Goal: Ask a question

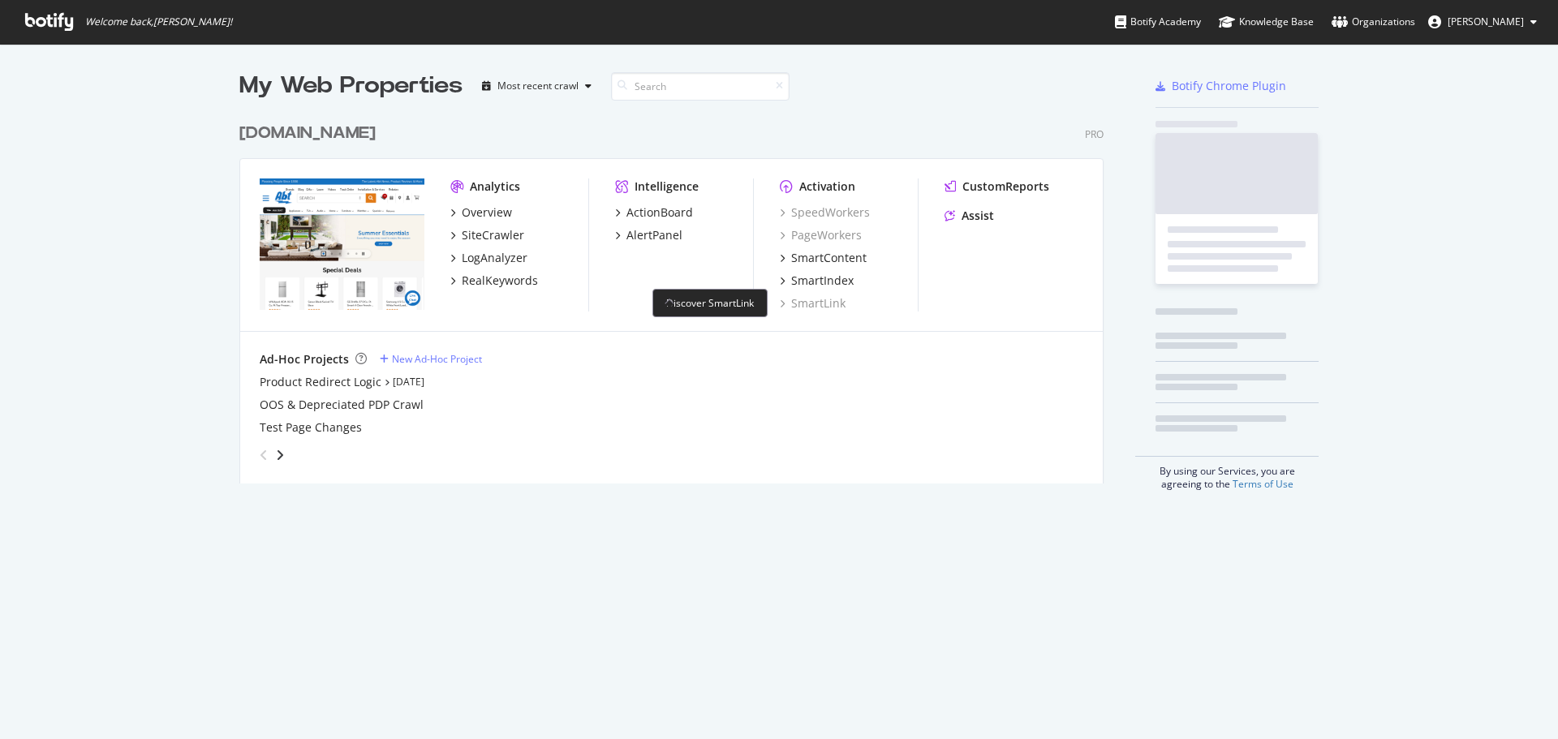
scroll to position [727, 1534]
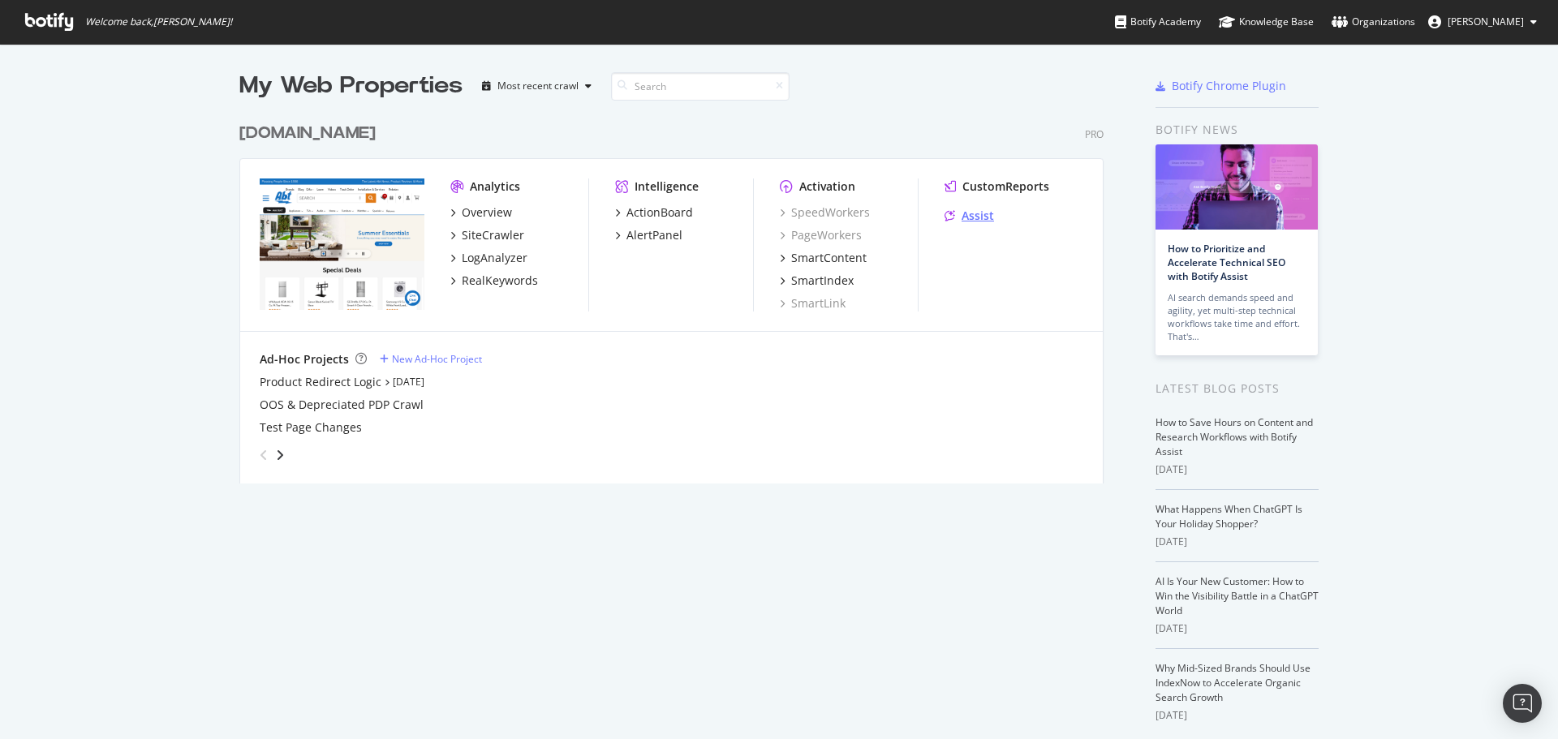
click at [976, 214] on div "Assist" at bounding box center [978, 216] width 32 height 16
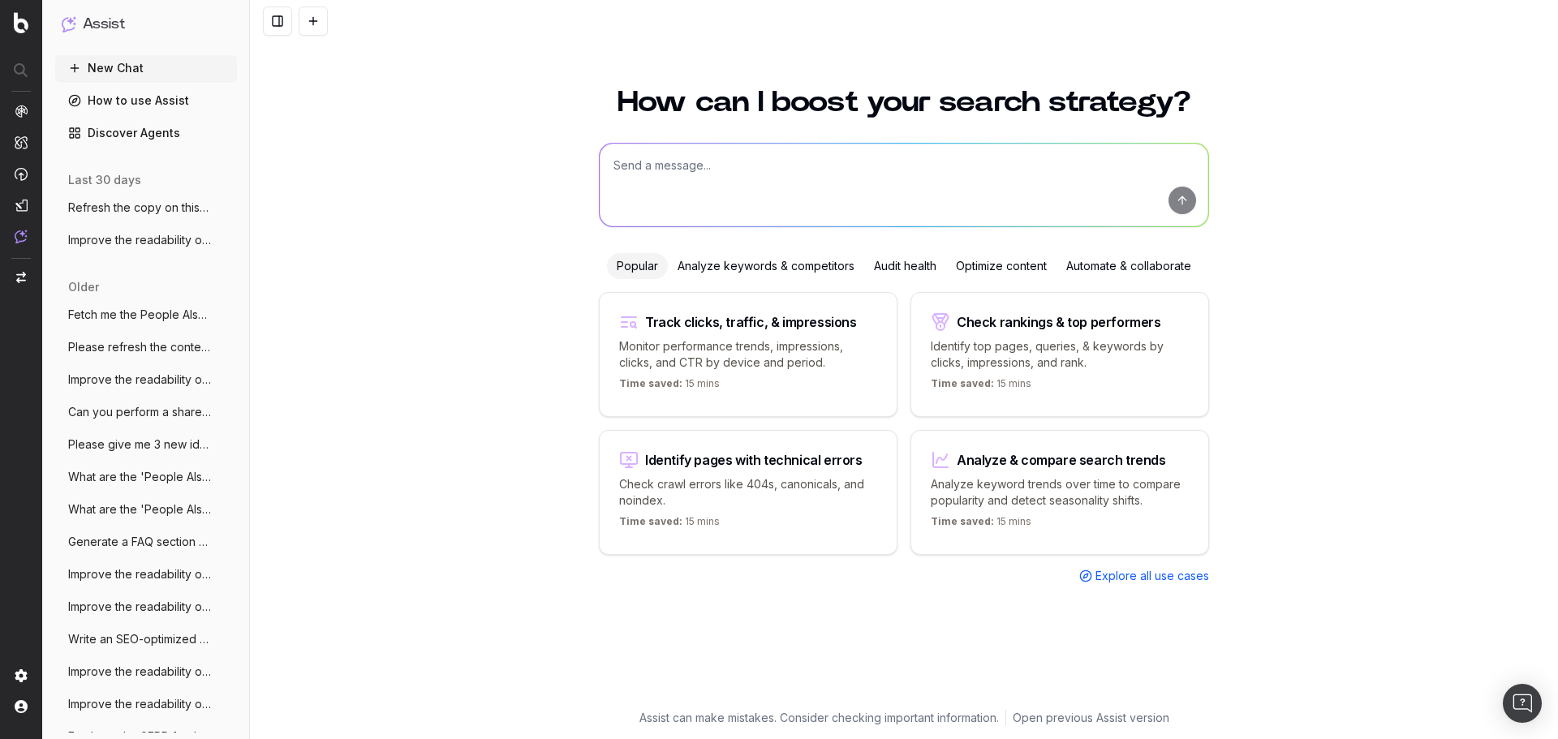
click at [1026, 274] on div "Optimize content" at bounding box center [1001, 266] width 110 height 26
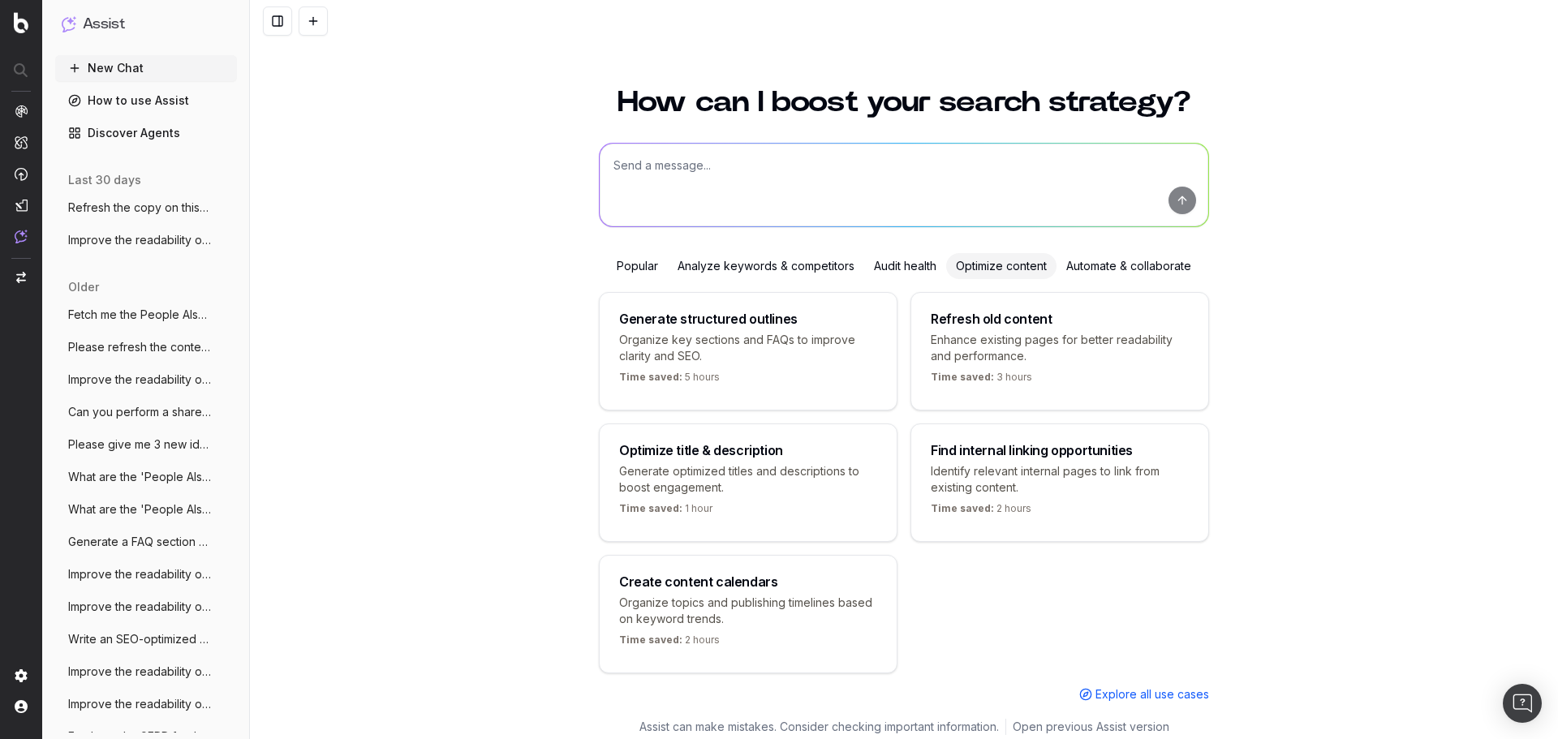
scroll to position [28, 0]
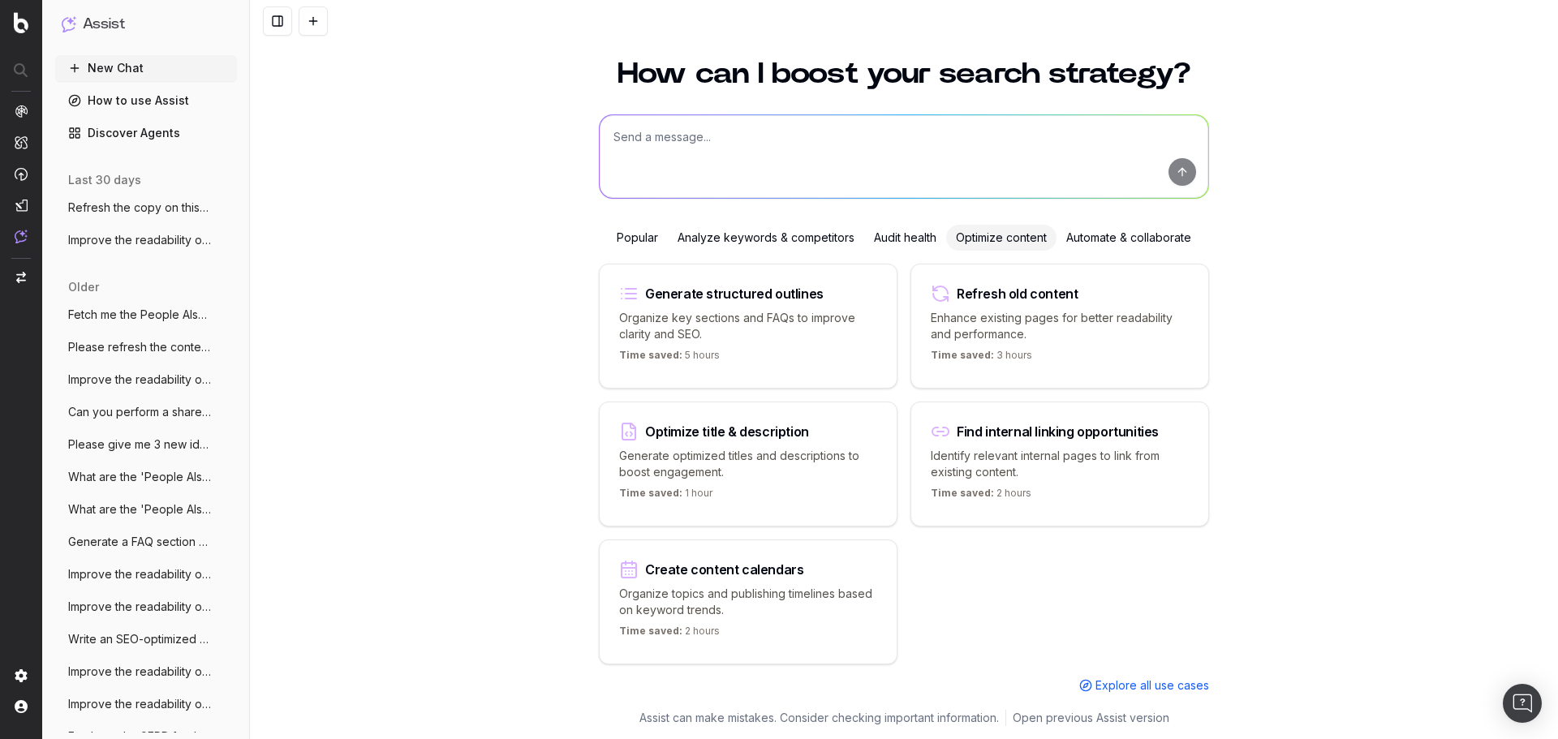
click at [719, 235] on div "Analyze keywords & competitors" at bounding box center [766, 238] width 196 height 26
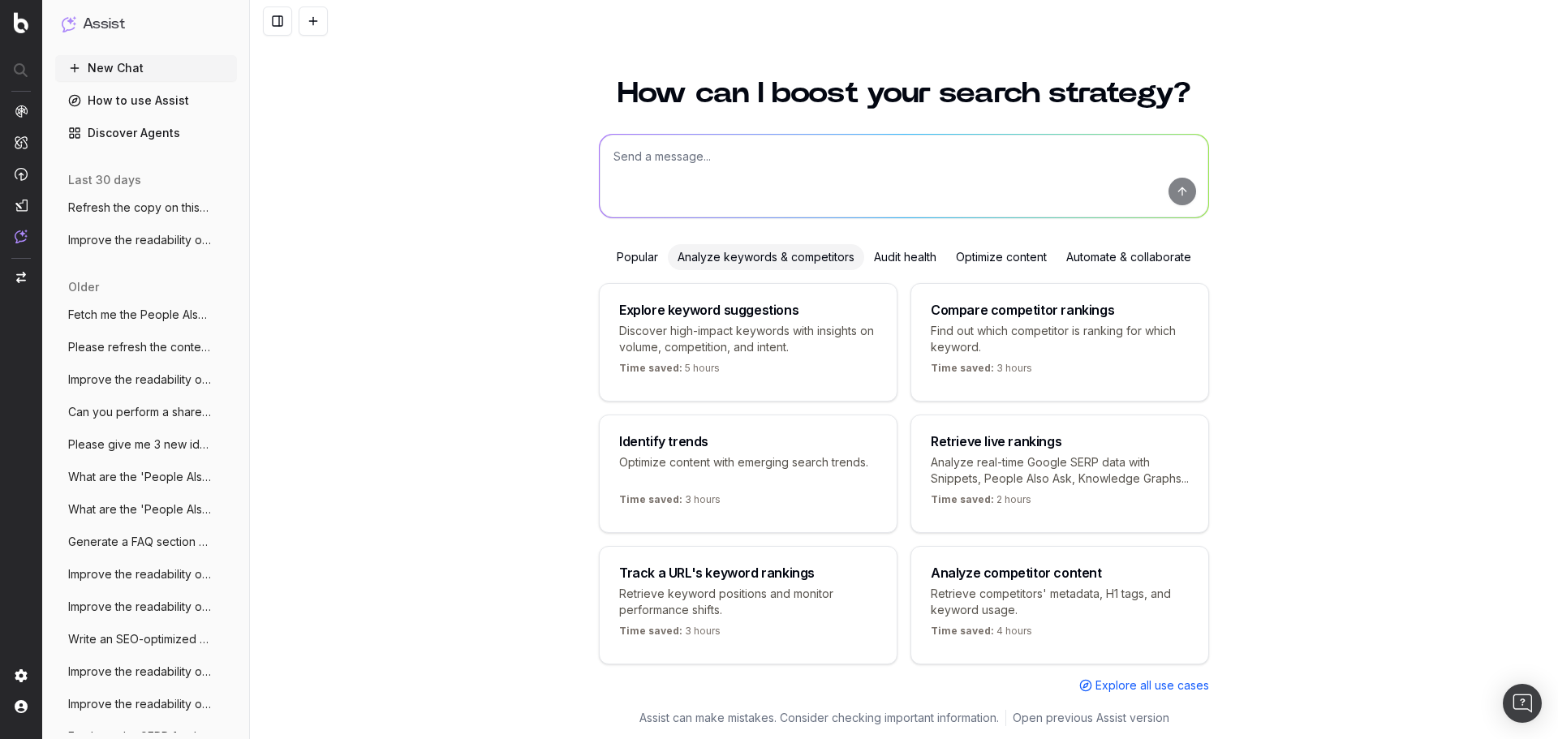
scroll to position [45, 0]
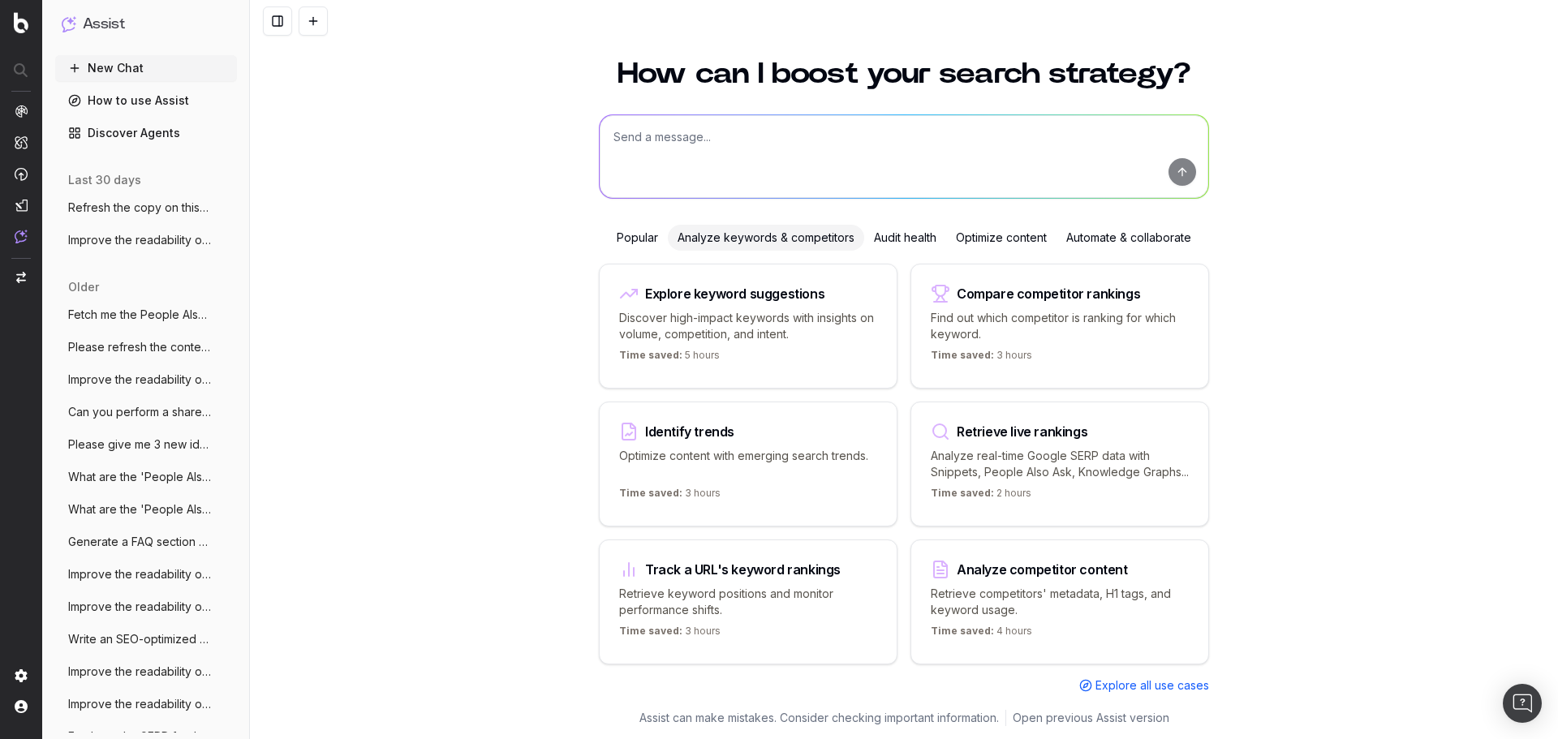
click at [702, 160] on textarea at bounding box center [904, 156] width 609 height 83
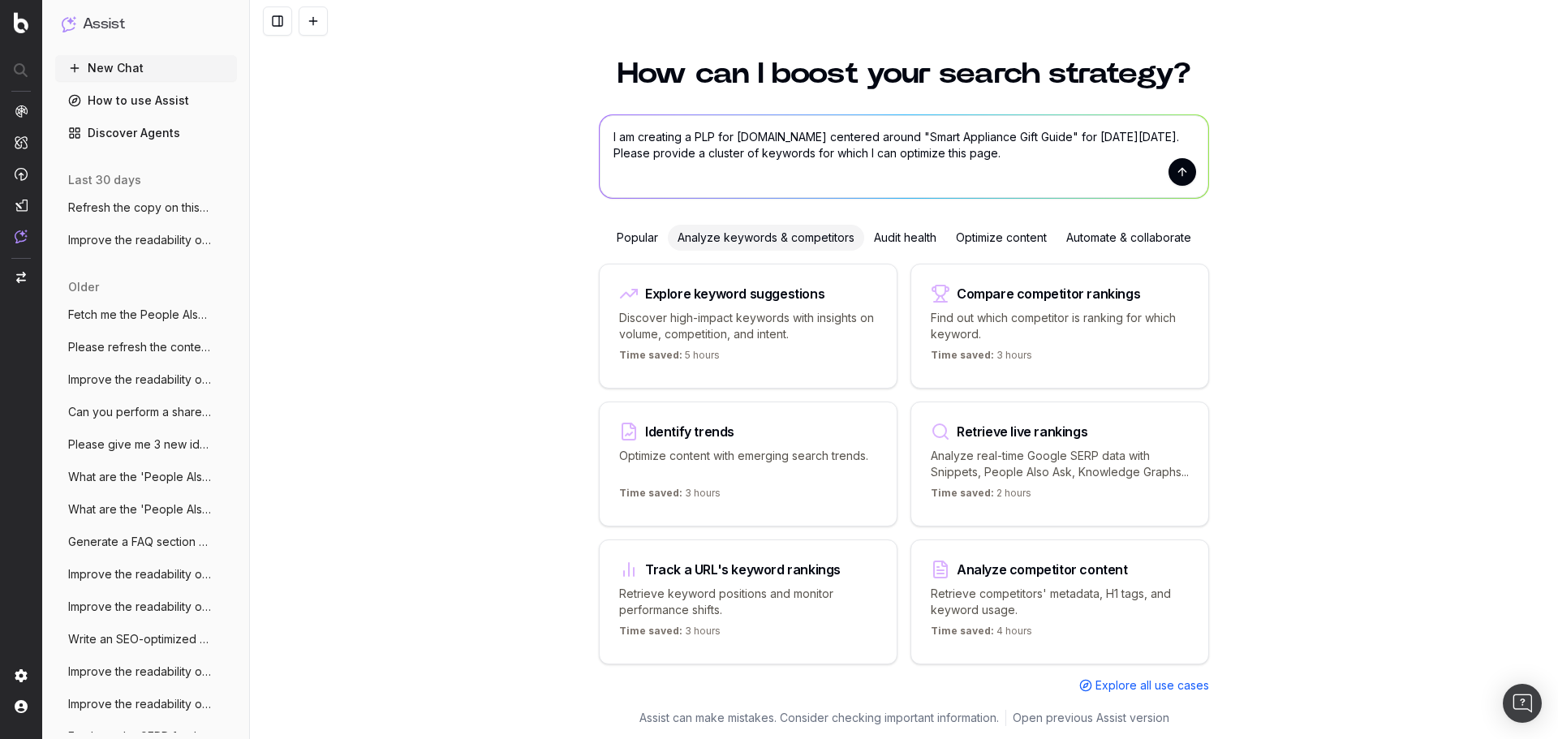
type textarea "I am creating a PLP for [DOMAIN_NAME] centered around "Smart Appliance Gift Gui…"
click at [1183, 158] on button "submit" at bounding box center [1183, 172] width 28 height 28
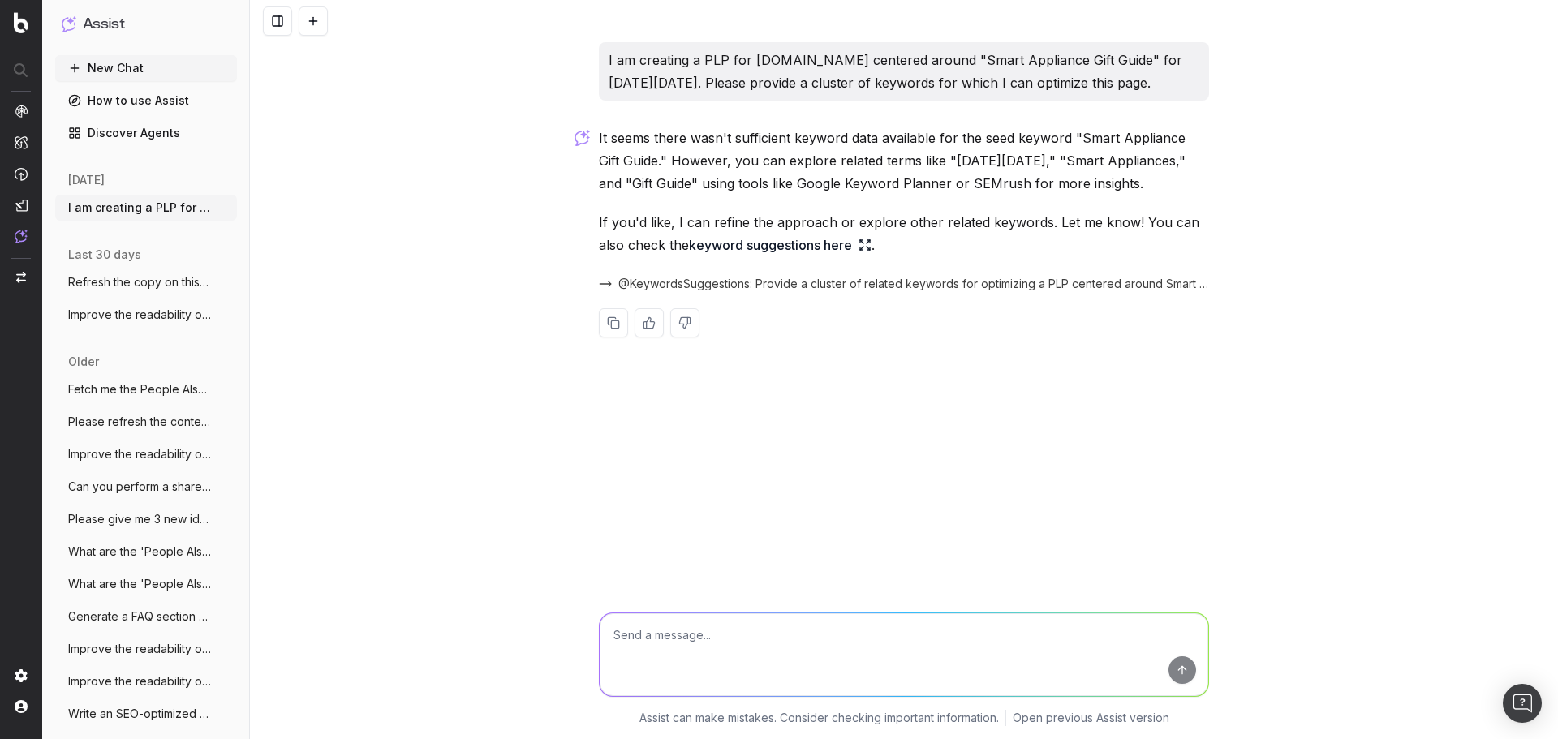
click at [820, 251] on link "keyword suggestions here" at bounding box center [780, 245] width 183 height 23
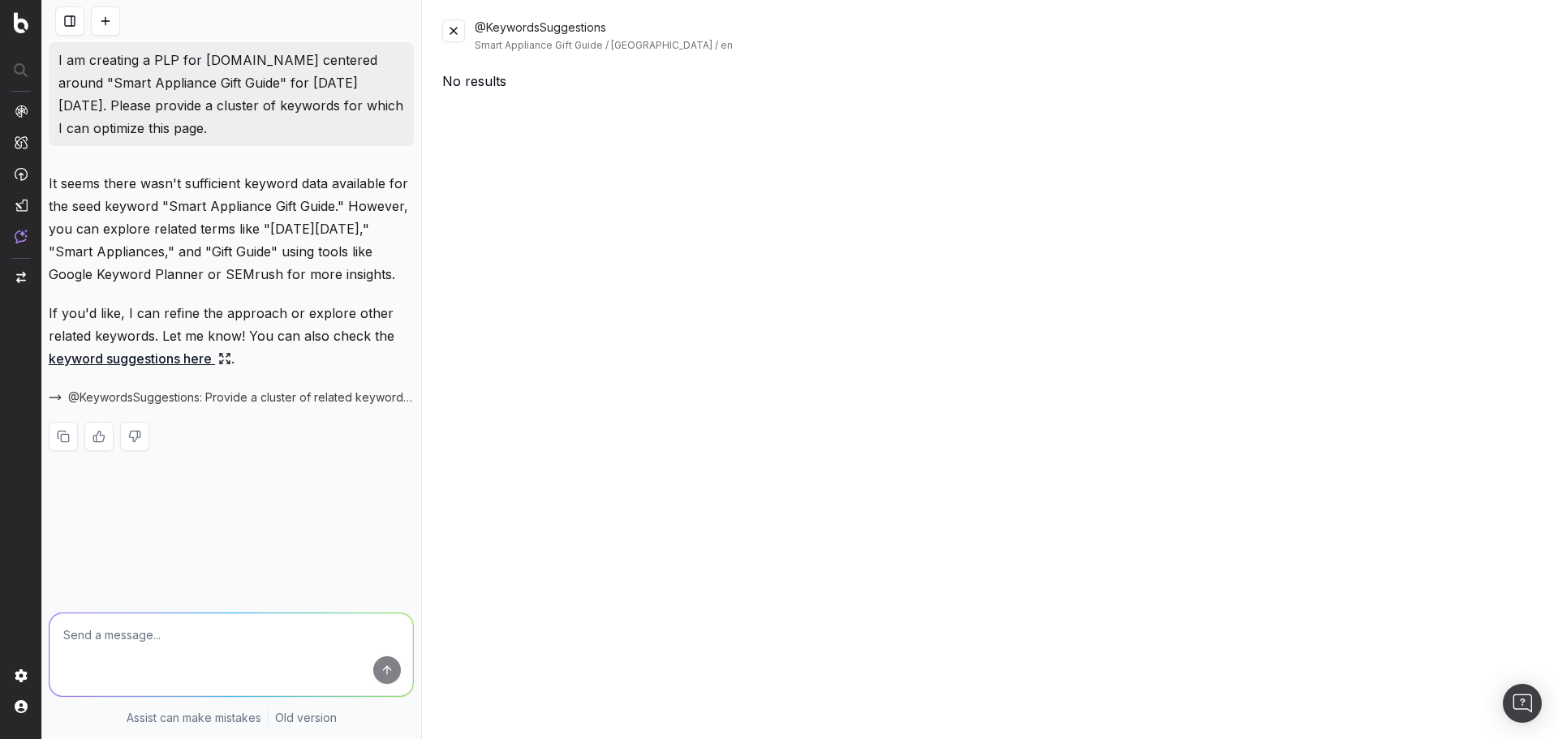
click at [461, 26] on button at bounding box center [453, 30] width 23 height 23
